Goal: Information Seeking & Learning: Learn about a topic

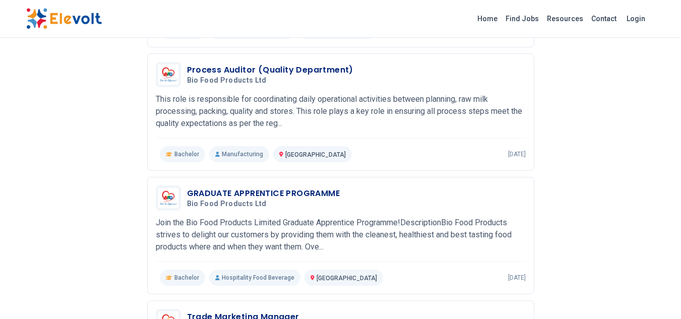
scroll to position [656, 0]
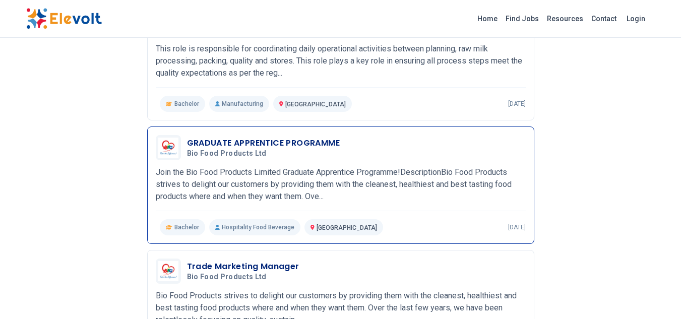
click at [294, 184] on p "Join the Bio Food Products Limited Graduate Apprentice Programme!DescriptionBio…" at bounding box center [341, 184] width 370 height 36
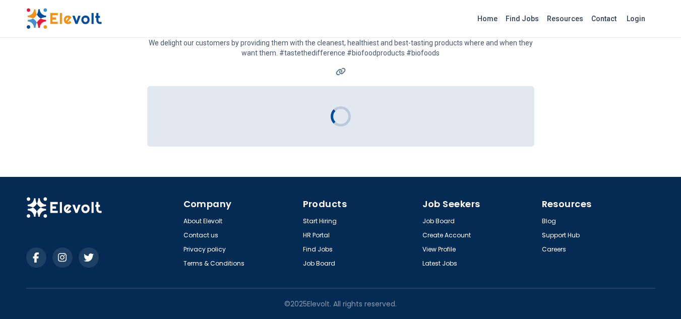
scroll to position [32, 0]
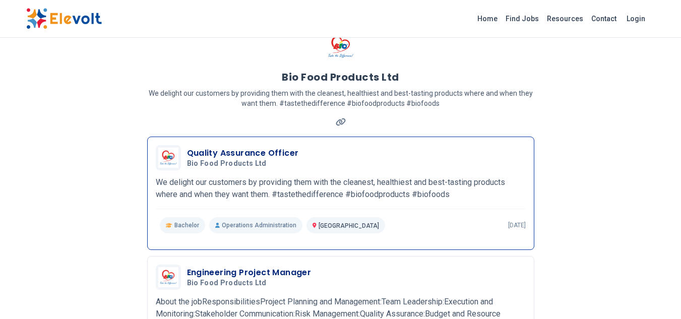
click at [343, 183] on p "We delight our customers by providing them with the cleanest, healthiest and be…" at bounding box center [341, 188] width 370 height 24
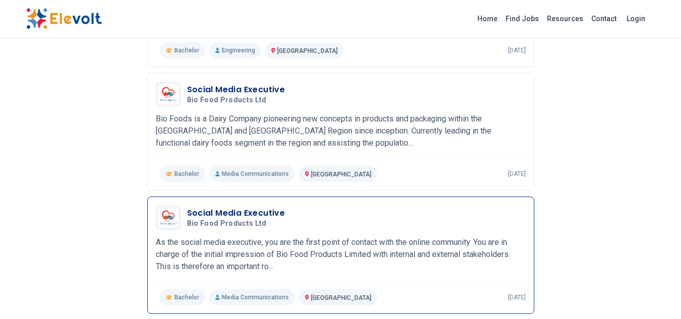
scroll to position [385, 0]
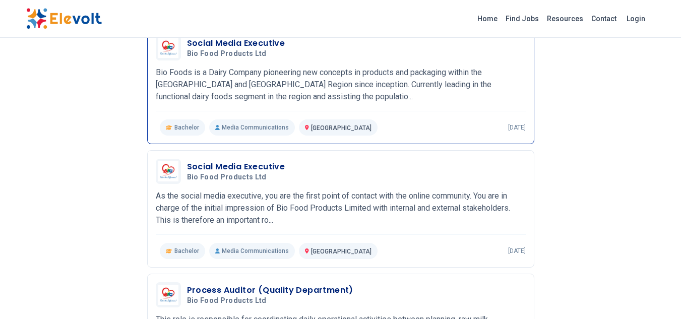
click at [341, 67] on p "Bio Foods is a Dairy Company pioneering new concepts in products and packaging …" at bounding box center [341, 85] width 370 height 36
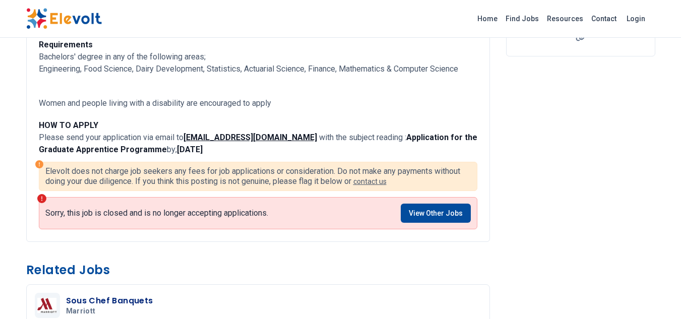
scroll to position [202, 0]
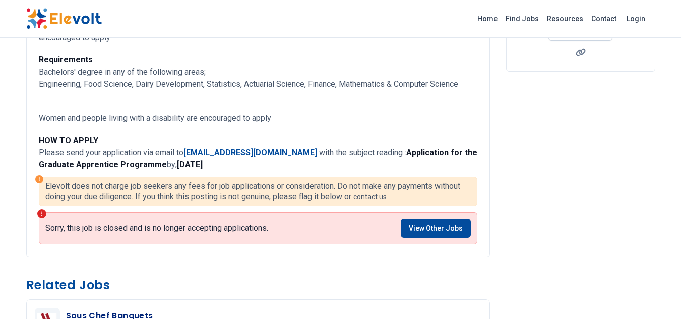
click at [254, 153] on strong "talent@biofoods.co.ke" at bounding box center [251, 153] width 134 height 10
click at [240, 153] on strong "talent@biofoods.co.ke" at bounding box center [251, 153] width 134 height 10
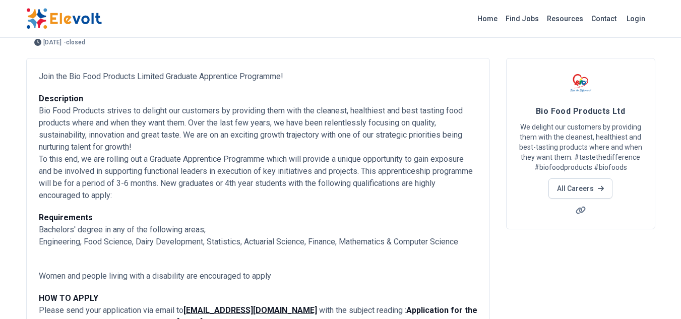
scroll to position [43, 0]
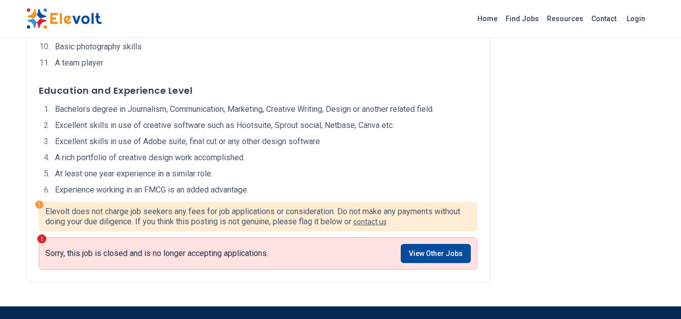
scroll to position [807, 0]
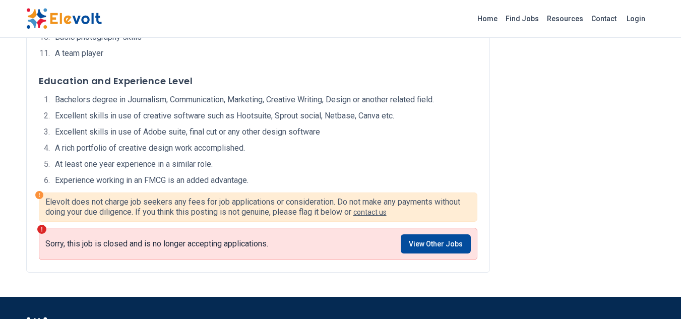
click at [353, 169] on li "At least one year experience in a similar role." at bounding box center [265, 164] width 426 height 12
